Goal: Task Accomplishment & Management: Complete application form

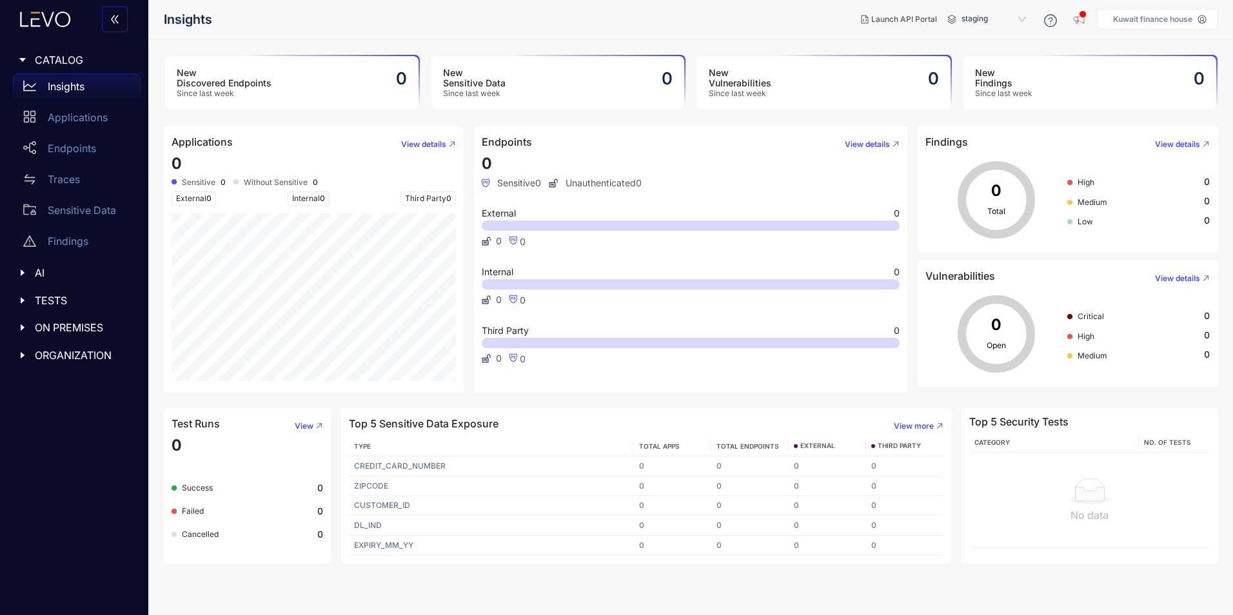
click at [1027, 23] on div "staging" at bounding box center [999, 19] width 77 height 21
click at [1167, 19] on p "Kuwait finance house" at bounding box center [1152, 19] width 79 height 9
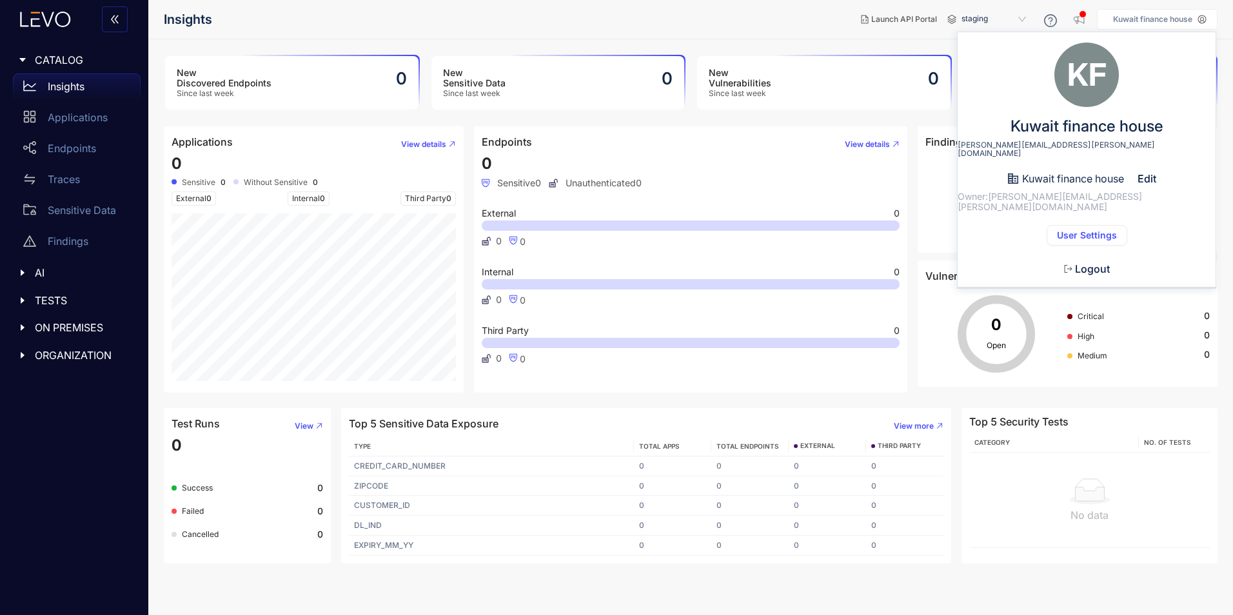
click at [1108, 230] on span "User Settings" at bounding box center [1087, 235] width 60 height 10
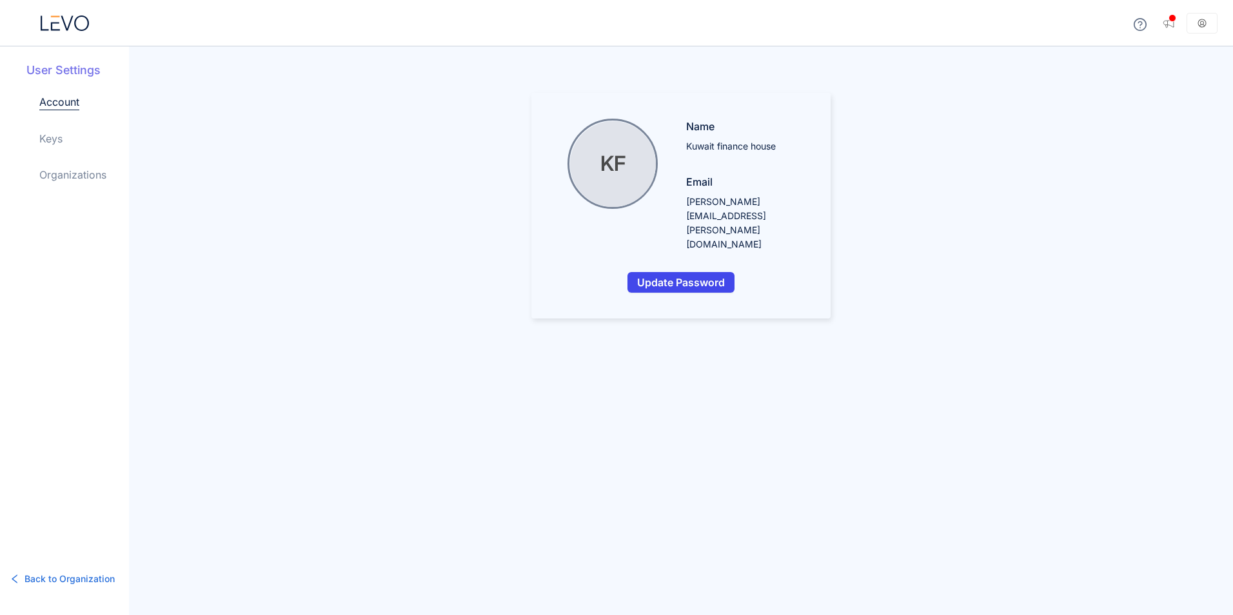
click at [675, 277] on span "Update Password" at bounding box center [681, 283] width 88 height 12
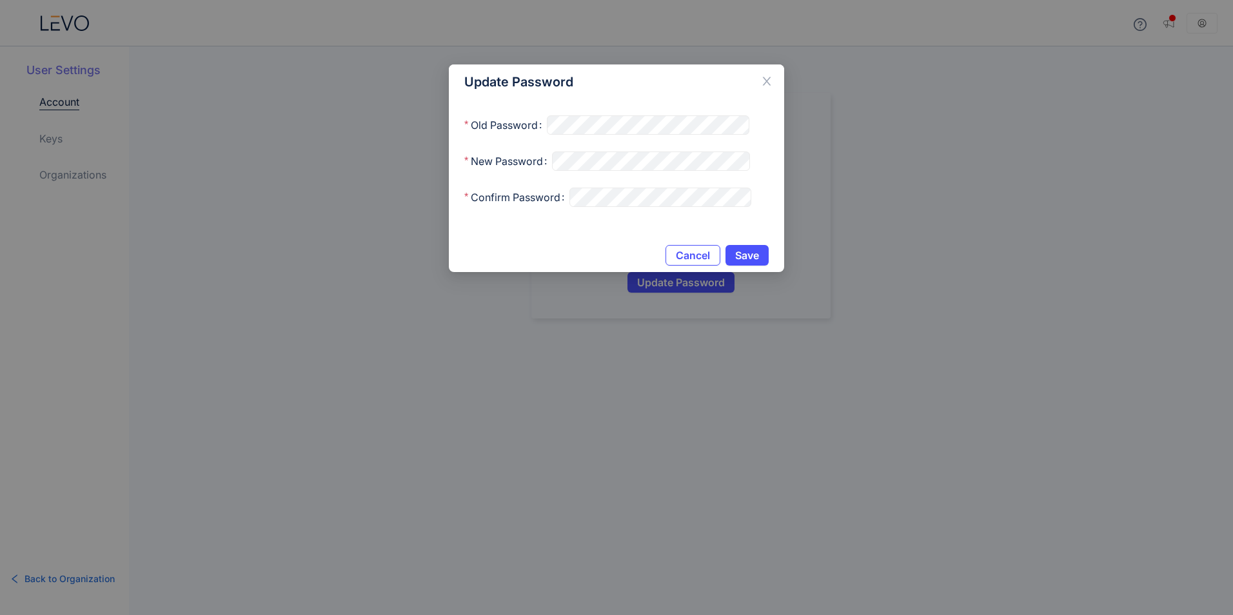
drag, startPoint x: 648, startPoint y: 99, endPoint x: 645, endPoint y: 111, distance: 12.5
click at [647, 99] on div "Update Password" at bounding box center [616, 81] width 335 height 35
click at [736, 259] on span "Save" at bounding box center [747, 255] width 24 height 12
click at [746, 246] on button "Save" at bounding box center [746, 255] width 43 height 21
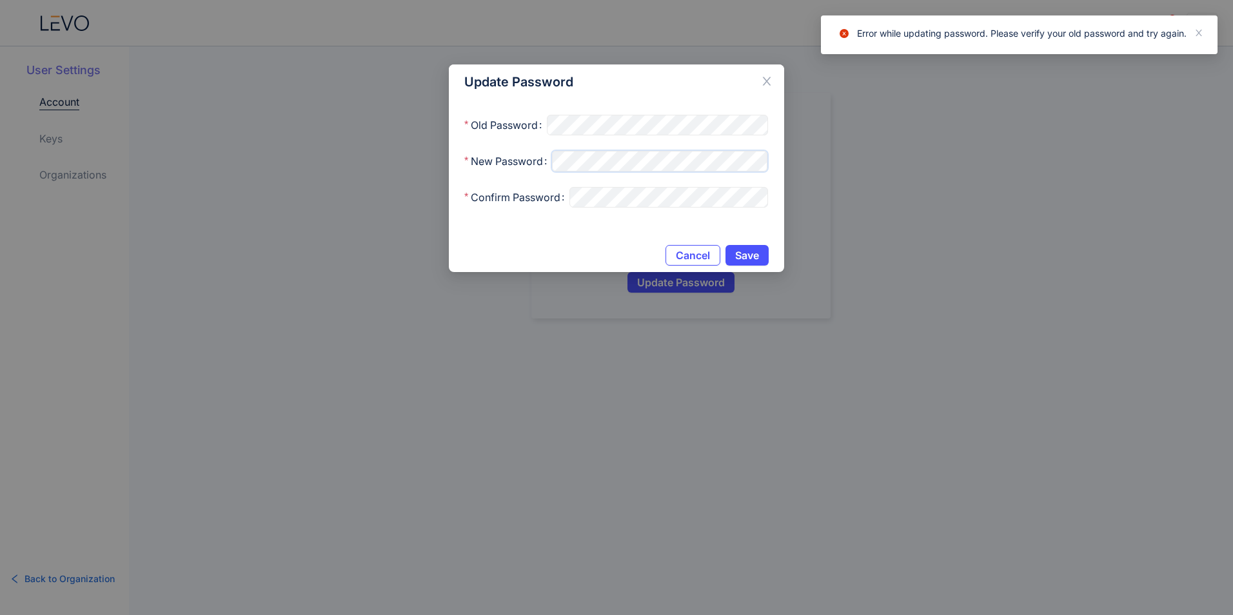
click at [120, 166] on div "Update Password Old Password New Password Confirm Password Cancel Save" at bounding box center [616, 307] width 1233 height 615
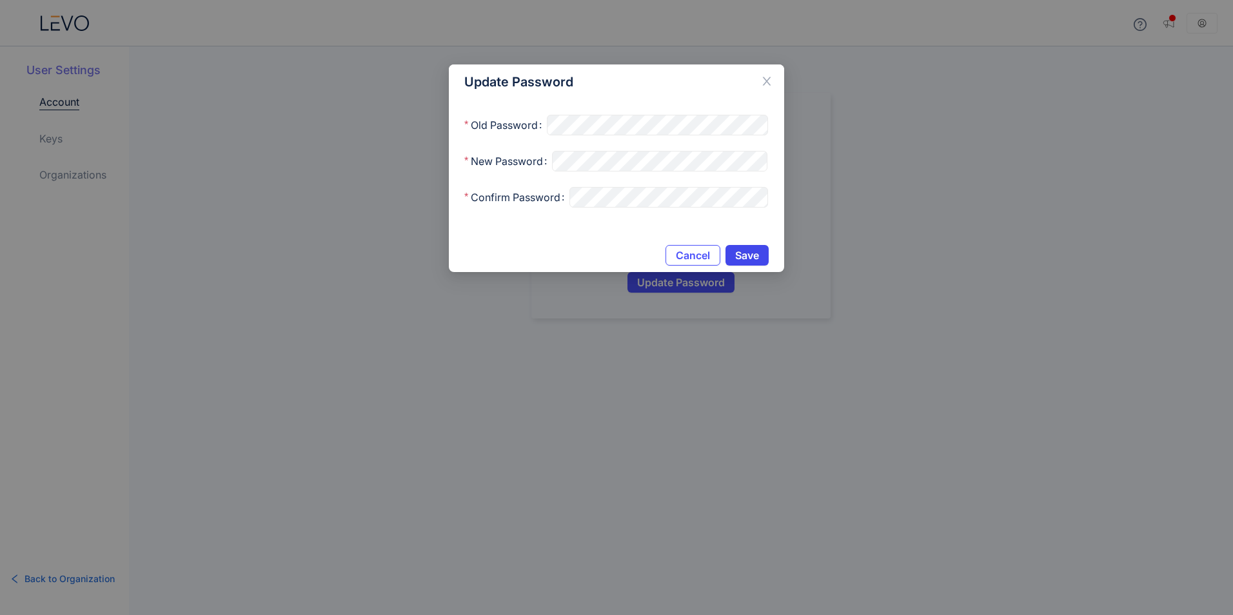
click at [740, 252] on span "Save" at bounding box center [747, 255] width 24 height 12
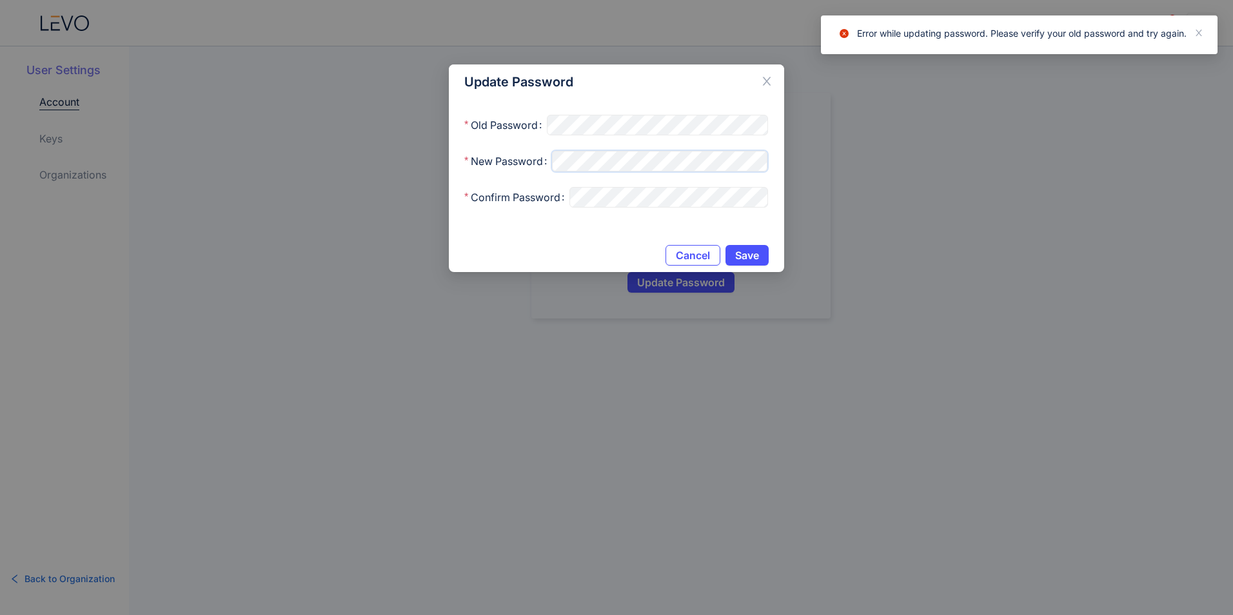
click at [60, 166] on div "Update Password Old Password New Password Confirm Password Cancel Save" at bounding box center [616, 307] width 1233 height 615
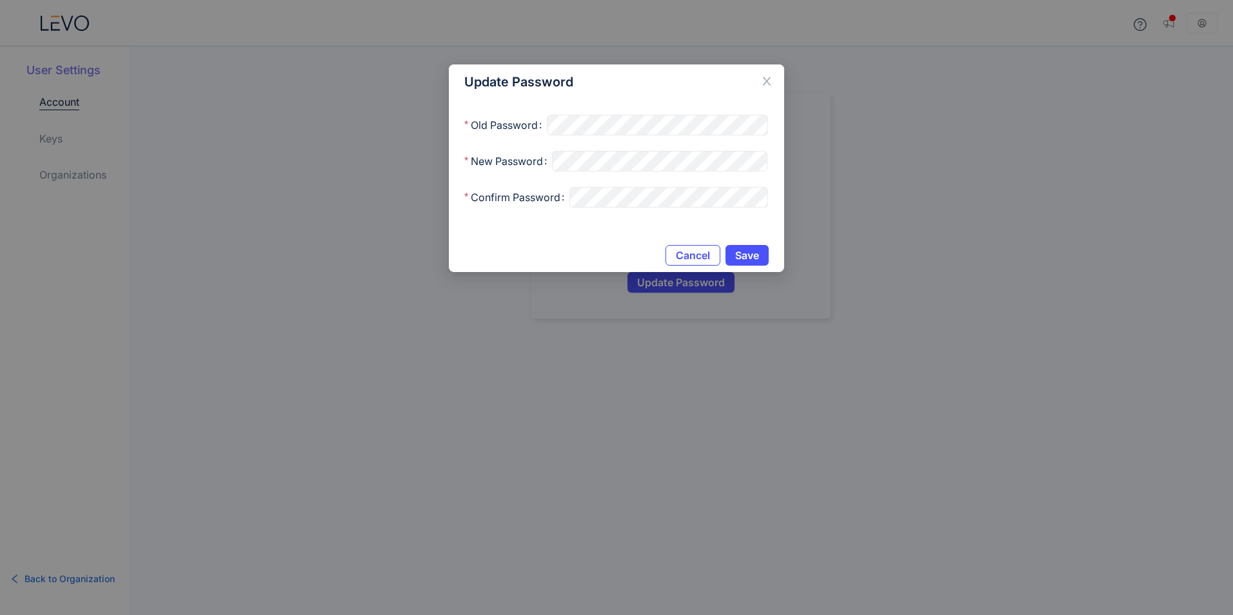
click at [650, 80] on div "Update Password" at bounding box center [616, 82] width 304 height 14
click at [206, 171] on div "Update Password Old Password New Password Confirm Password Cancel Save" at bounding box center [616, 307] width 1233 height 615
click at [757, 249] on span "Save" at bounding box center [747, 255] width 24 height 12
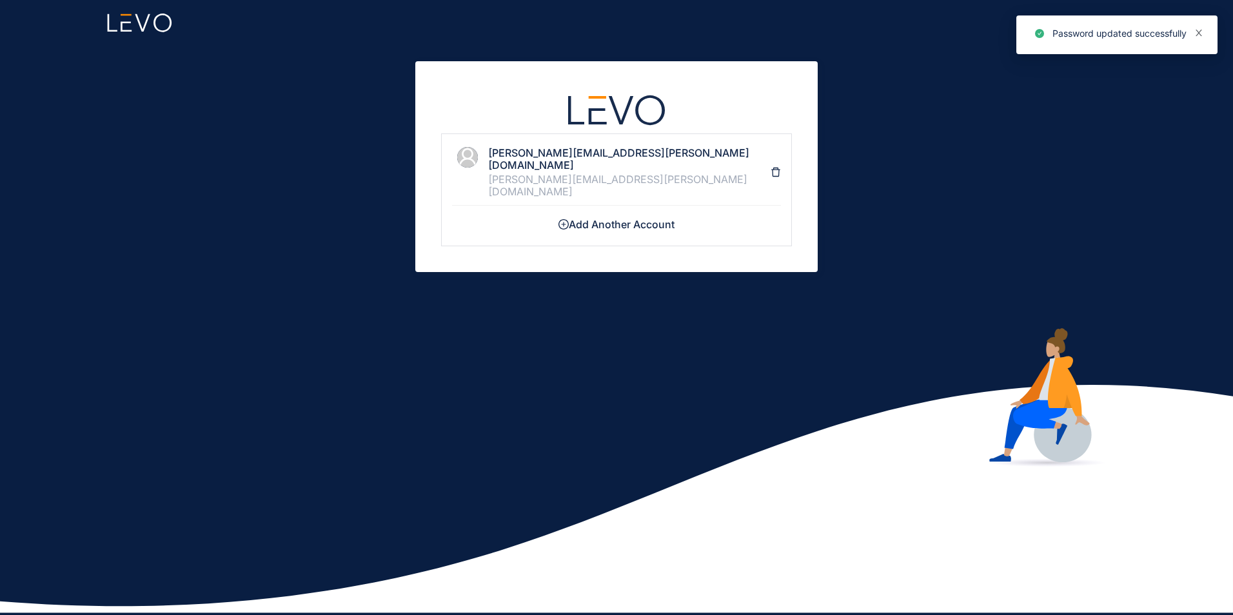
click at [1196, 34] on icon "close" at bounding box center [1198, 32] width 9 height 9
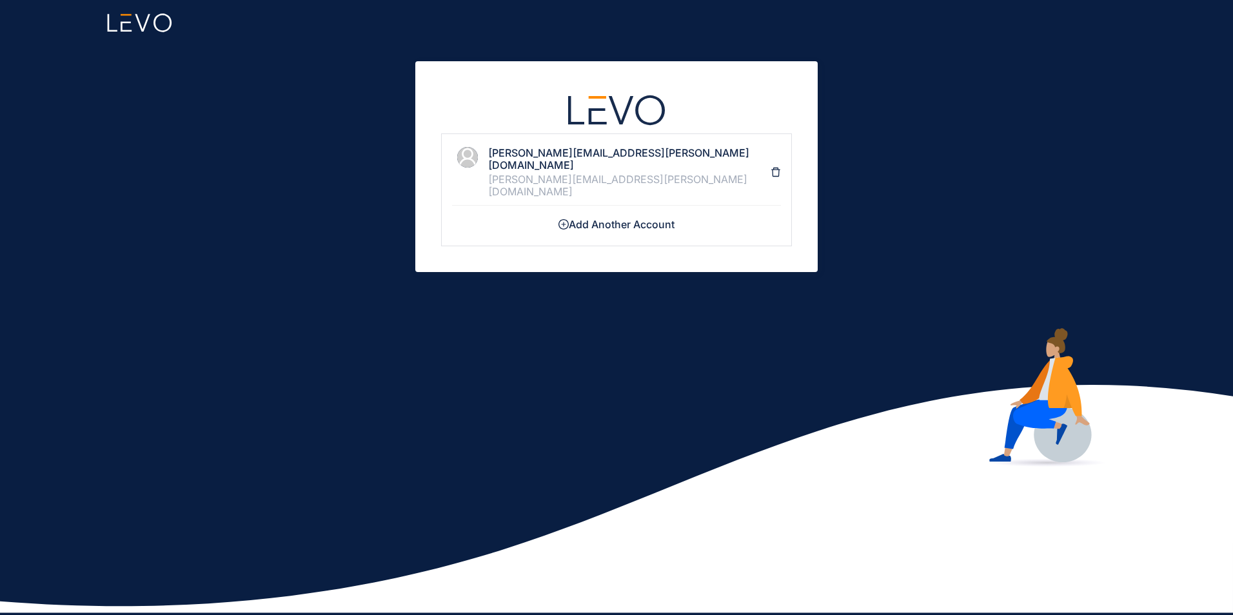
click at [585, 173] on div "[PERSON_NAME][EMAIL_ADDRESS][PERSON_NAME][DOMAIN_NAME]" at bounding box center [629, 185] width 282 height 24
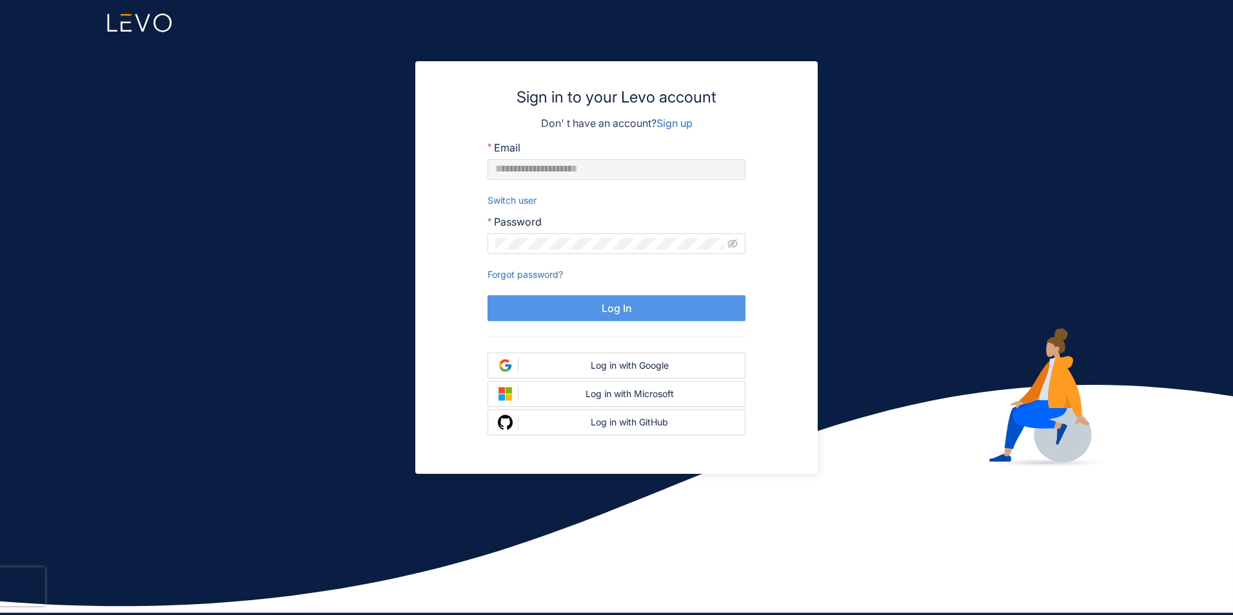
click at [632, 302] on button "Log In" at bounding box center [616, 308] width 258 height 26
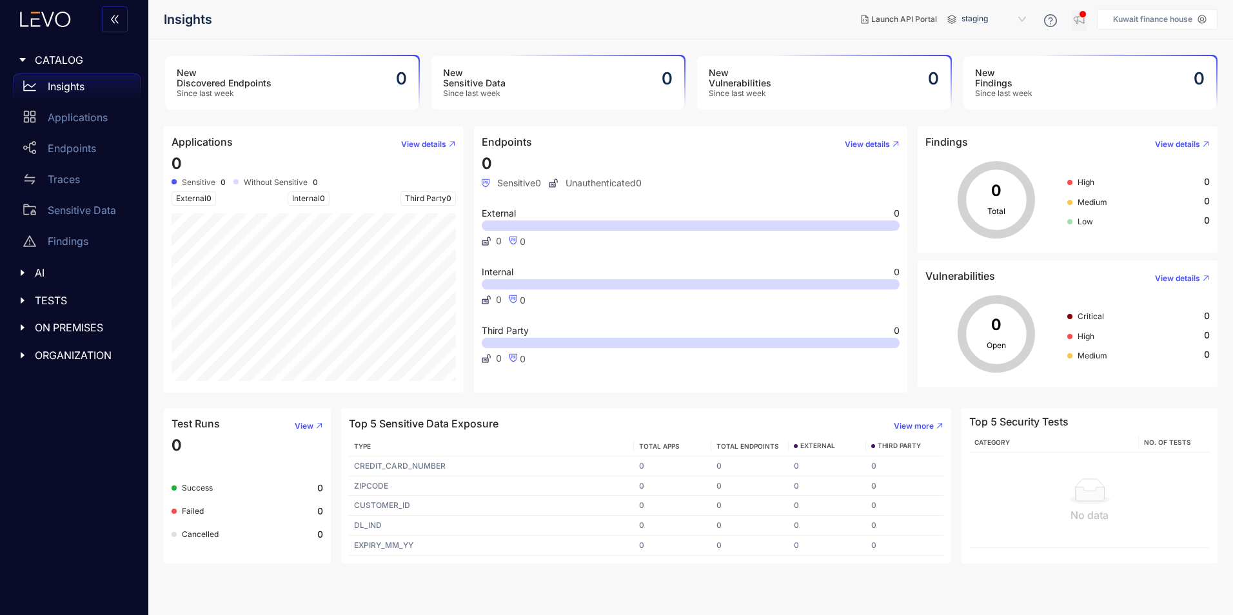
click at [1082, 22] on icon "button" at bounding box center [1078, 19] width 10 height 9
click at [489, 21] on nav "Insights" at bounding box center [507, 19] width 687 height 23
click at [57, 122] on p "Applications" at bounding box center [78, 118] width 60 height 12
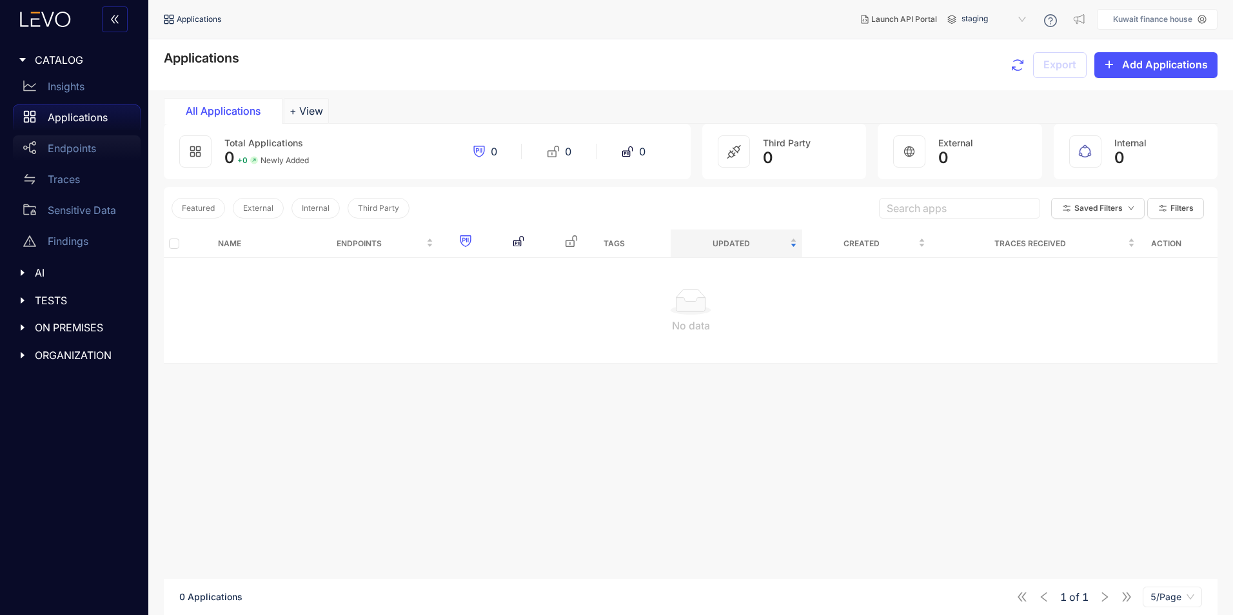
click at [81, 153] on p "Endpoints" at bounding box center [72, 148] width 48 height 12
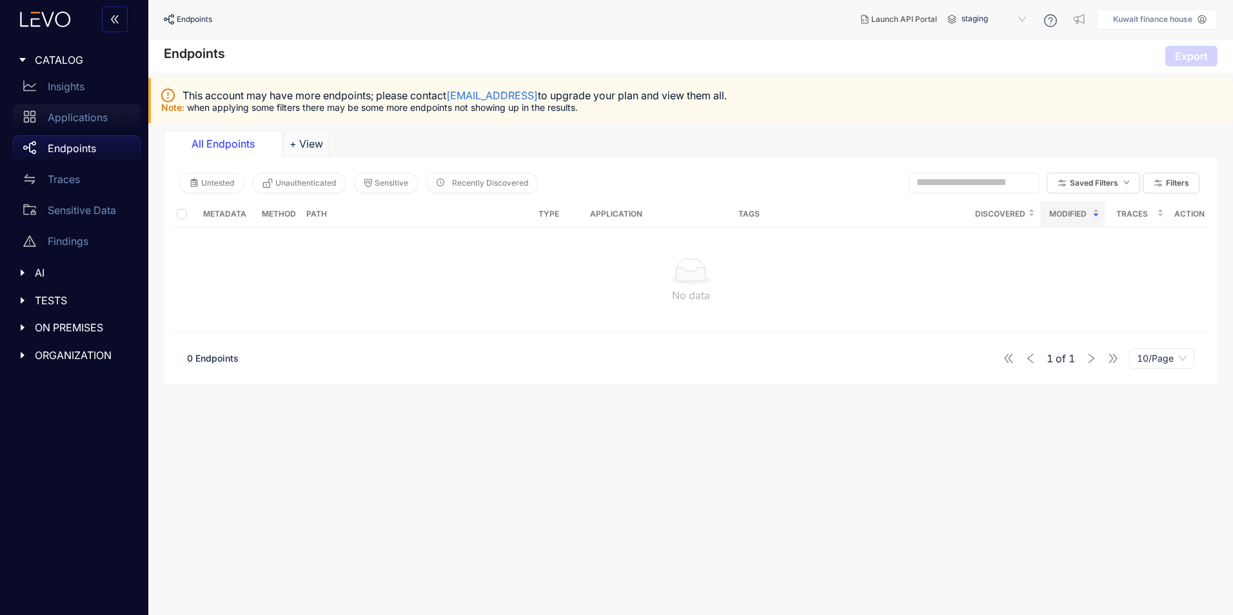
click at [72, 112] on p "Applications" at bounding box center [78, 118] width 60 height 12
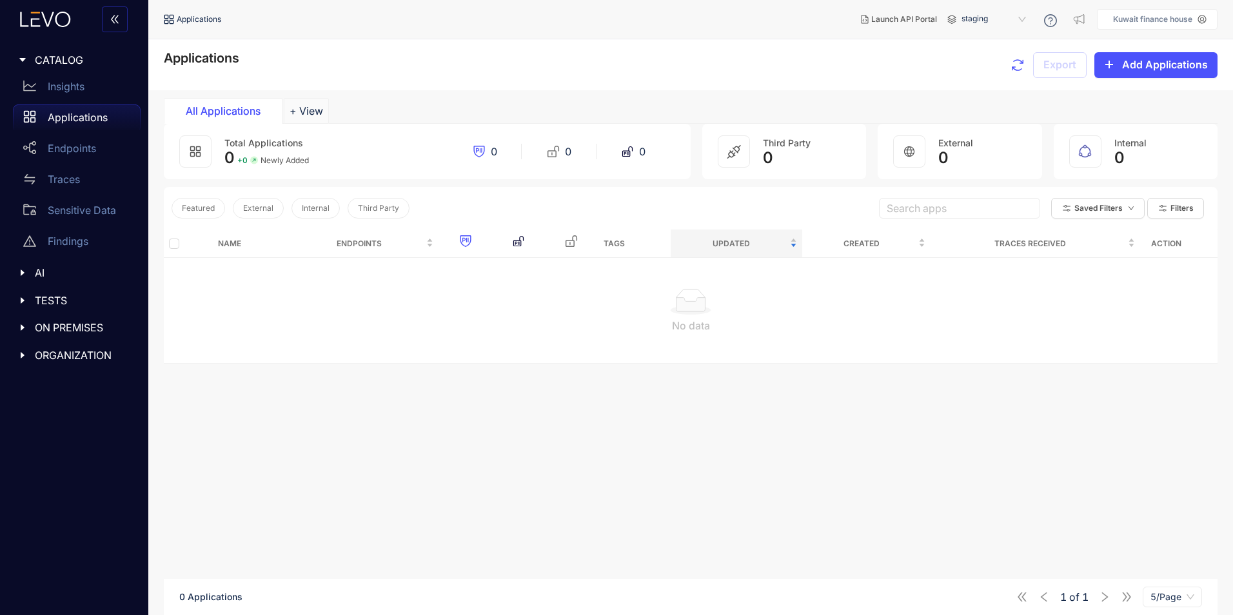
click at [53, 268] on span "AI" at bounding box center [82, 273] width 95 height 12
click at [59, 326] on span "TESTS" at bounding box center [82, 332] width 95 height 12
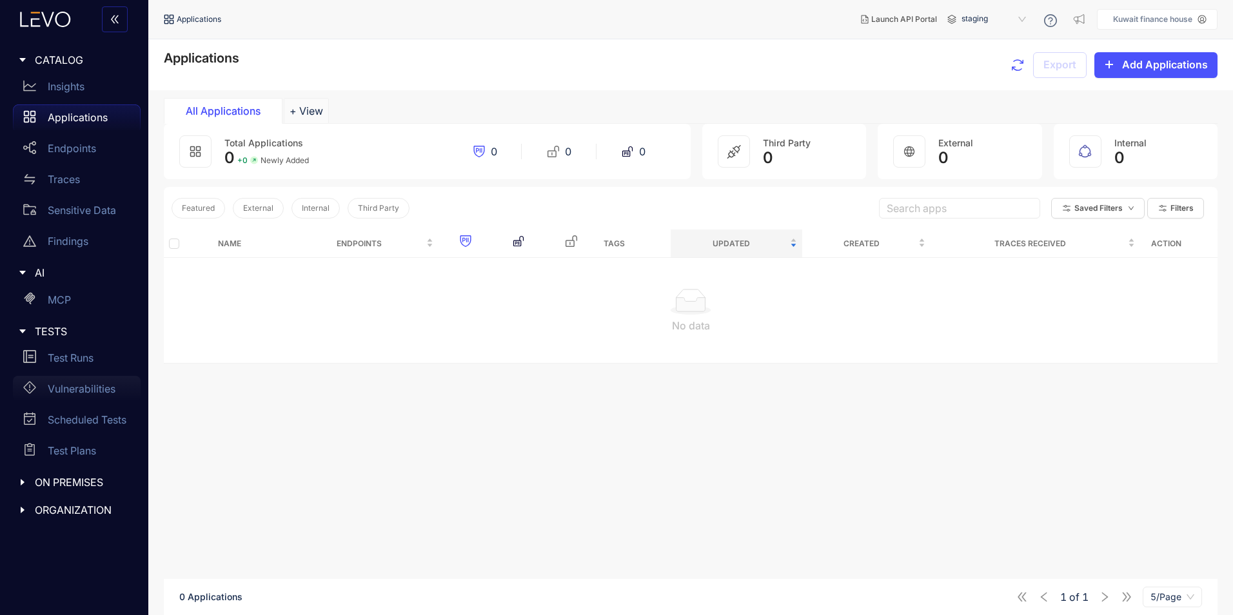
click at [78, 387] on p "Vulnerabilities" at bounding box center [82, 389] width 68 height 12
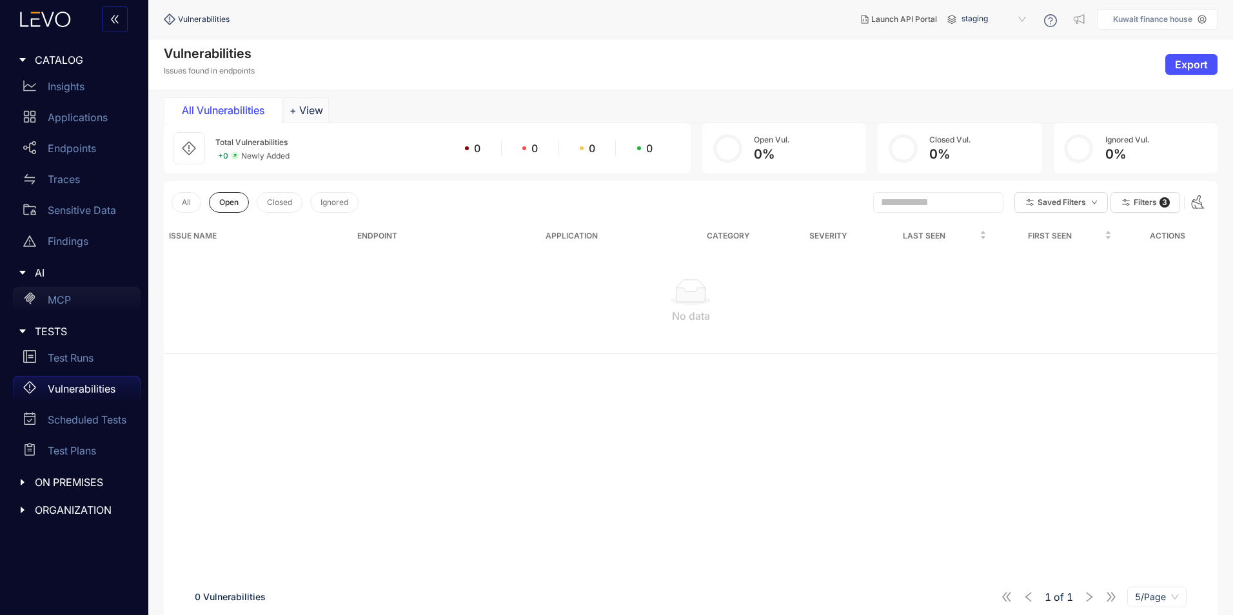
click at [55, 302] on p "MCP" at bounding box center [59, 300] width 23 height 12
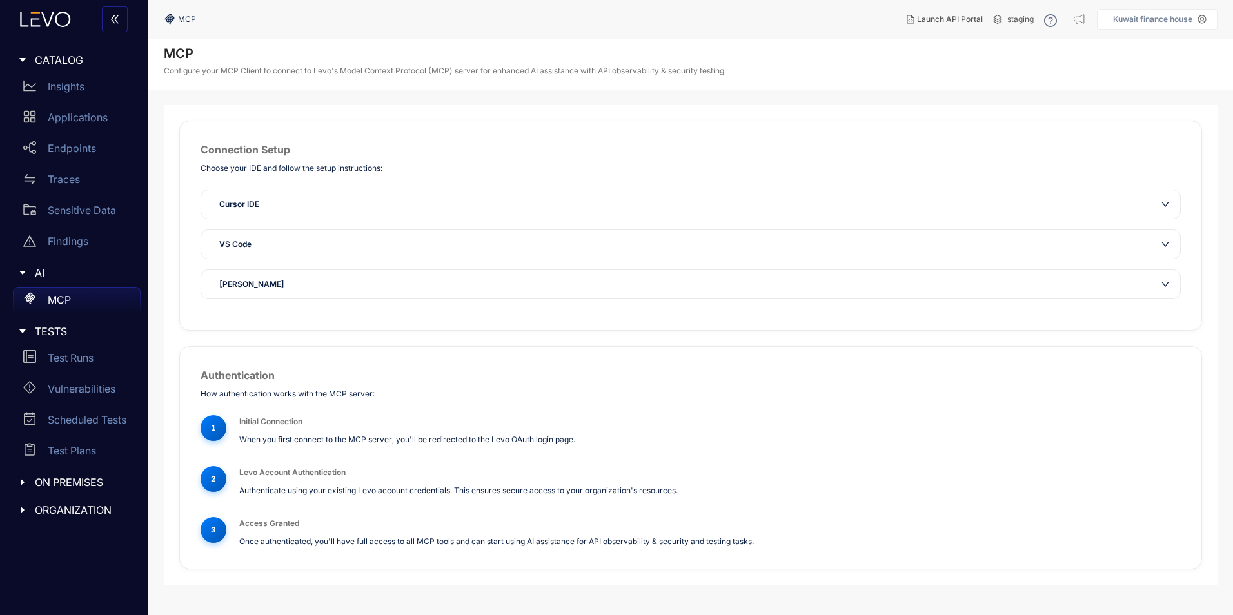
click at [378, 209] on div "Cursor IDE" at bounding box center [682, 204] width 942 height 13
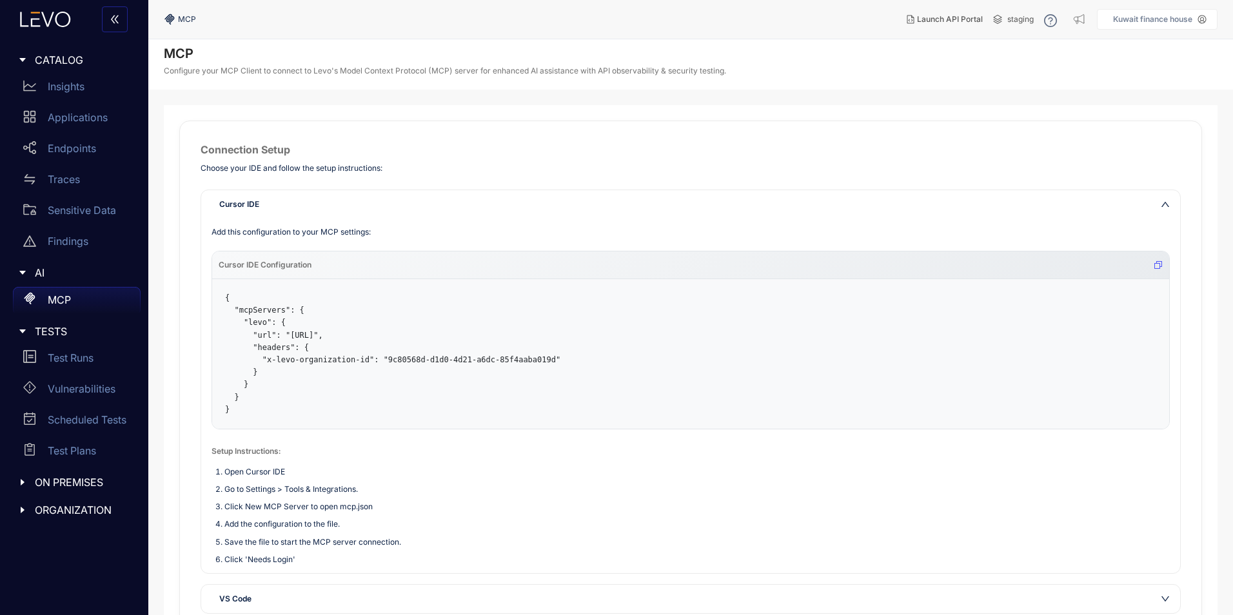
click at [378, 209] on div "Cursor IDE" at bounding box center [682, 204] width 942 height 13
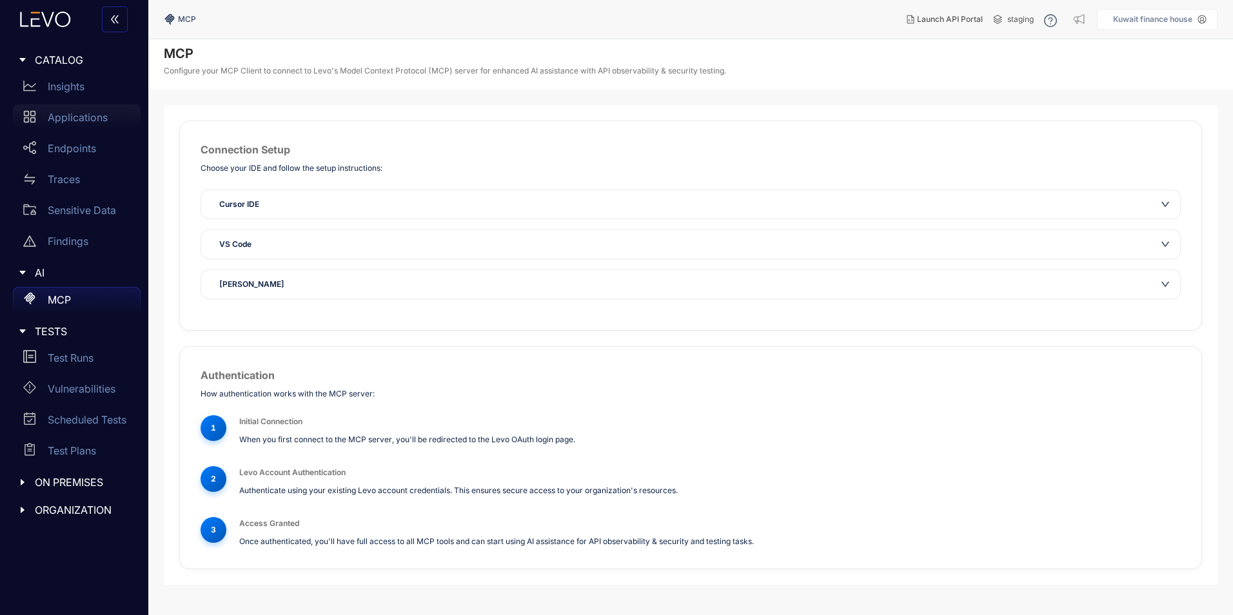
click at [70, 123] on p "Applications" at bounding box center [78, 118] width 60 height 12
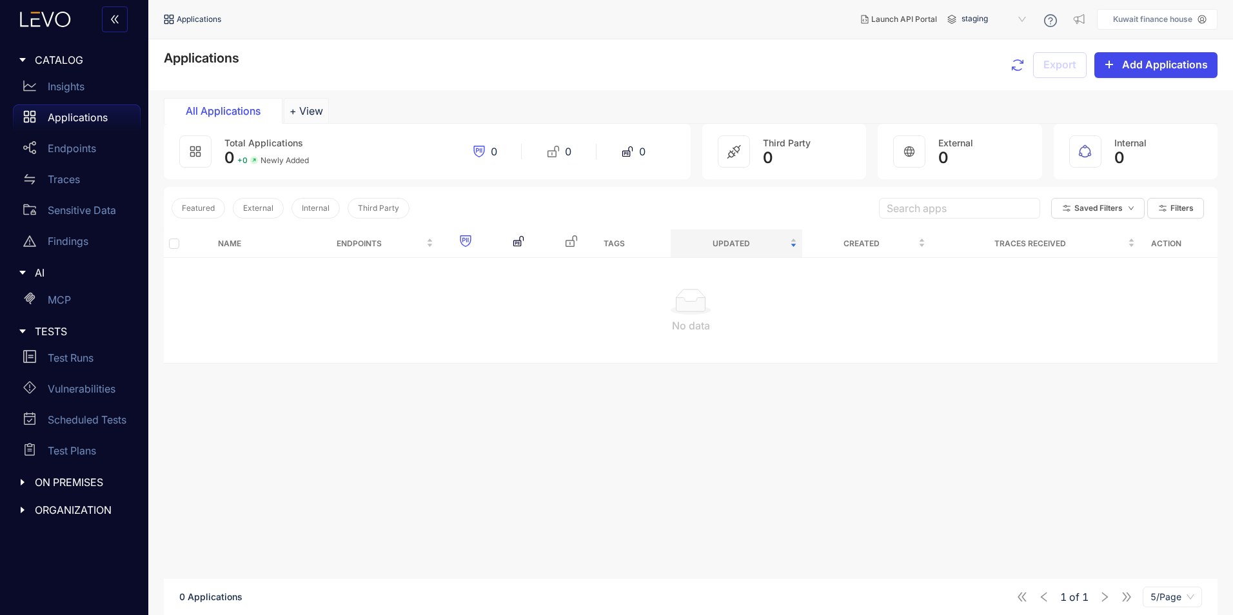
click at [1164, 69] on span "Add Applications" at bounding box center [1165, 65] width 86 height 12
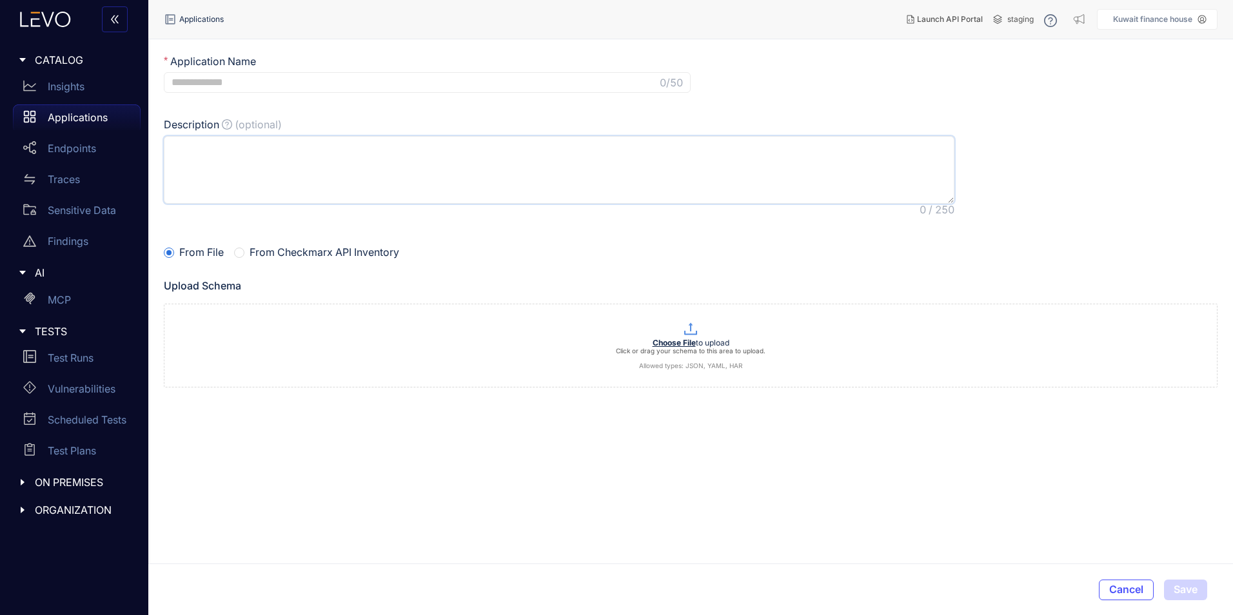
click at [293, 177] on textarea "Description (optional)" at bounding box center [559, 170] width 790 height 68
click at [336, 61] on div "Application Name" at bounding box center [690, 63] width 1053 height 17
click at [324, 83] on input "Application Name" at bounding box center [413, 83] width 485 height 12
click at [1060, 147] on div "Description (optional)" at bounding box center [690, 167] width 1053 height 97
